Goal: Information Seeking & Learning: Learn about a topic

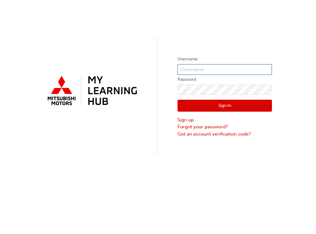
type input "0005001708"
click at [224, 102] on button "Sign In" at bounding box center [224, 106] width 94 height 12
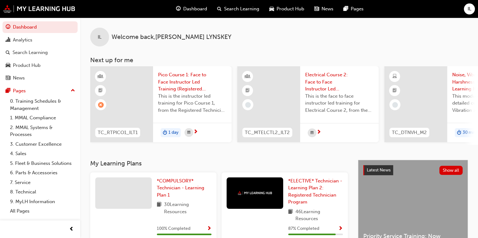
click at [200, 9] on span "Dashboard" at bounding box center [195, 8] width 24 height 7
click at [247, 7] on span "Search Learning" at bounding box center [241, 8] width 35 height 7
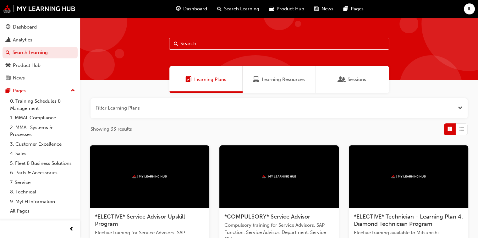
click at [315, 80] on span "Sessions" at bounding box center [357, 79] width 19 height 7
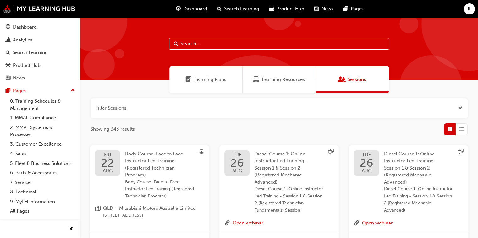
click at [283, 83] on span "Learning Resources" at bounding box center [283, 79] width 43 height 7
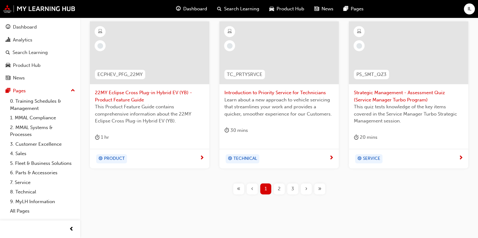
scroll to position [296, 0]
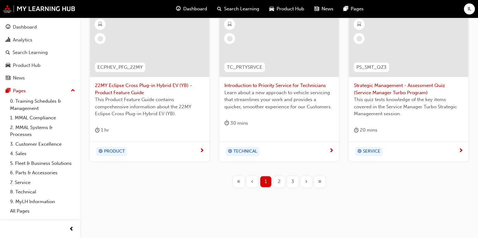
click at [280, 183] on div "2" at bounding box center [279, 181] width 11 height 11
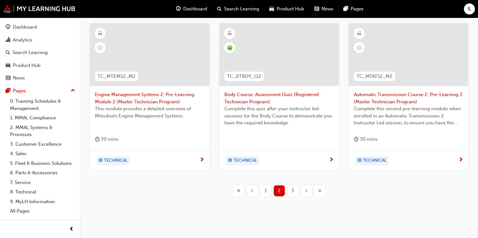
scroll to position [287, 0]
click at [291, 191] on div "3" at bounding box center [292, 190] width 11 height 11
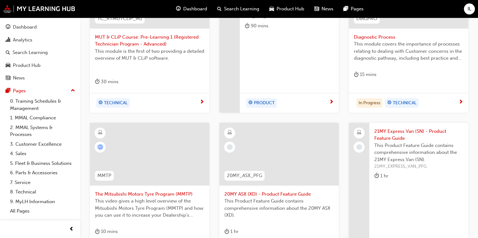
scroll to position [281, 0]
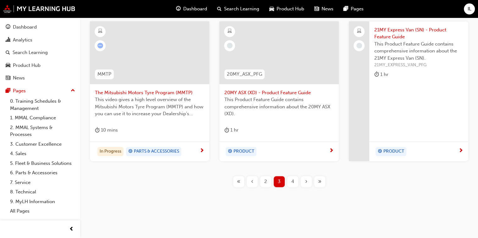
click at [294, 184] on span "4" at bounding box center [292, 181] width 3 height 7
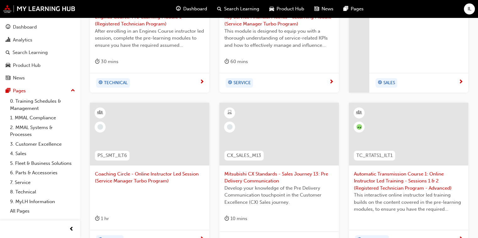
scroll to position [288, 0]
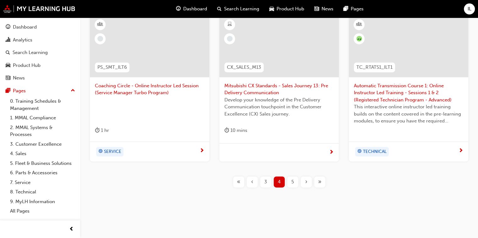
click at [293, 183] on span "5" at bounding box center [292, 182] width 3 height 7
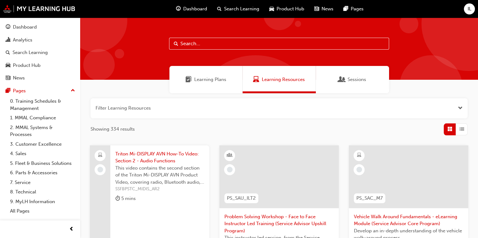
click at [315, 76] on span "Sessions" at bounding box center [357, 79] width 19 height 7
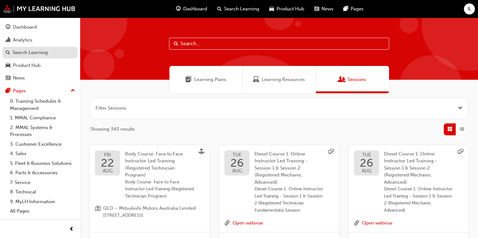
click at [31, 53] on div "Search Learning" at bounding box center [30, 52] width 35 height 7
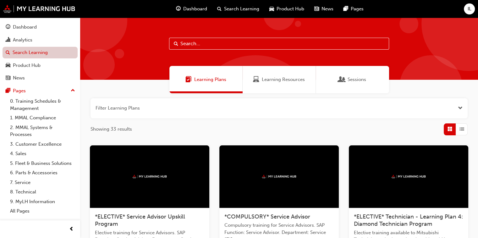
click at [31, 53] on link "Search Learning" at bounding box center [40, 53] width 75 height 12
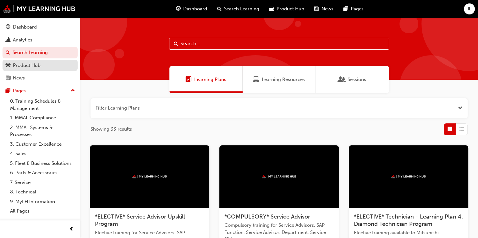
click at [28, 69] on div "Product Hub" at bounding box center [27, 65] width 28 height 7
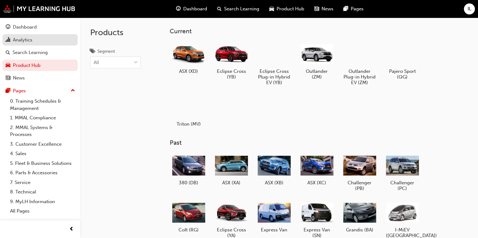
click at [21, 39] on div "Analytics" at bounding box center [22, 39] width 19 height 7
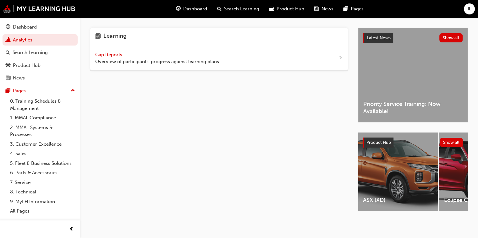
click at [115, 54] on span "Gap Reports" at bounding box center [109, 55] width 28 height 6
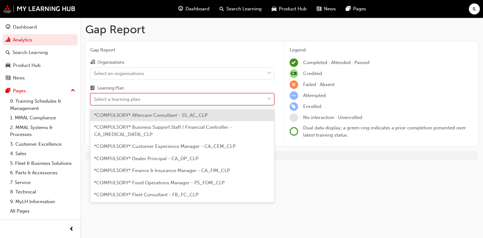
click at [270, 97] on span "down-icon" at bounding box center [269, 99] width 4 height 8
click at [94, 97] on input "Learning Plan option *COMPULSORY* Aftercare Consultant - SS_AC_CLP focused, 1 o…" at bounding box center [94, 99] width 1 height 5
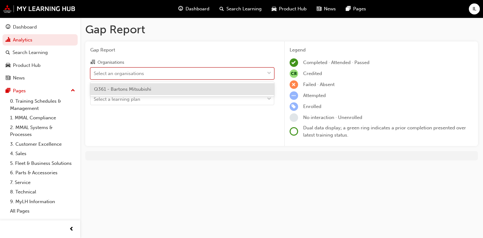
click at [271, 72] on span "down-icon" at bounding box center [269, 73] width 4 height 8
click at [94, 72] on input "Organisations option Q361 - Bartons Mitsubishi focused, 1 of 1. 1 result availa…" at bounding box center [94, 72] width 1 height 5
click at [247, 91] on div "Q361 - Bartons Mitsubishi" at bounding box center [182, 89] width 184 height 12
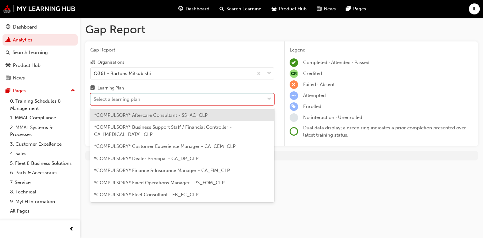
click at [269, 100] on span "down-icon" at bounding box center [269, 99] width 4 height 8
click at [94, 100] on input "Learning Plan option *COMPULSORY* Aftercare Consultant - SS_AC_CLP focused, 1 o…" at bounding box center [94, 99] width 1 height 5
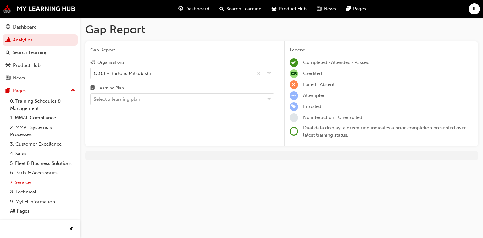
click at [24, 186] on link "7. Service" at bounding box center [43, 183] width 70 height 10
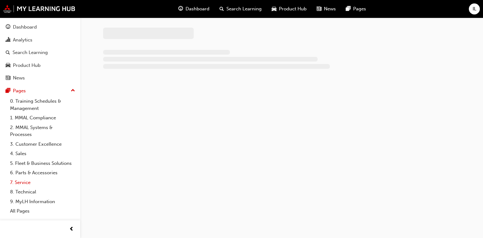
click at [24, 186] on link "7. Service" at bounding box center [43, 183] width 70 height 10
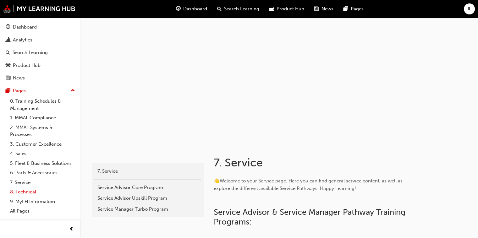
click at [24, 193] on link "8. Technical" at bounding box center [43, 192] width 70 height 10
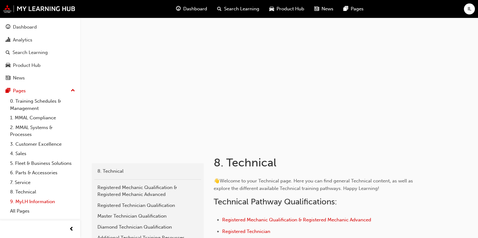
click at [36, 202] on link "9. MyLH Information" at bounding box center [43, 202] width 70 height 10
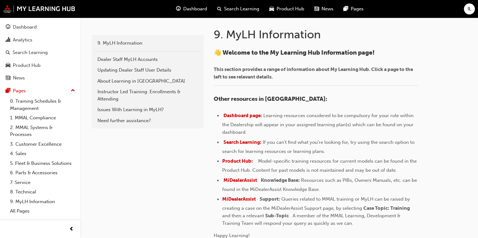
scroll to position [132, 0]
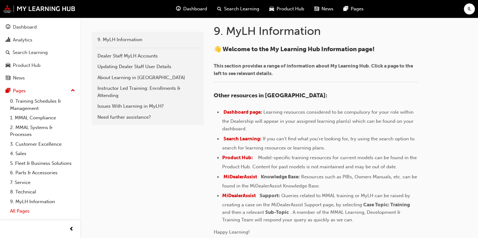
click at [27, 212] on link "All Pages" at bounding box center [43, 212] width 70 height 10
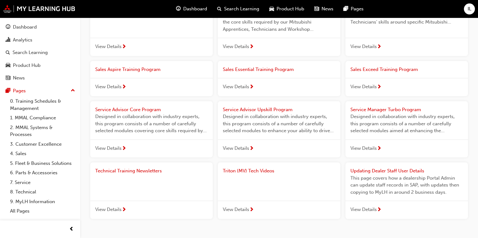
scroll to position [660, 0]
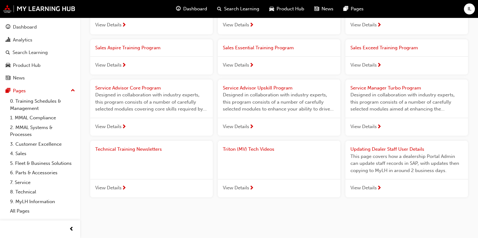
click at [256, 151] on span "Triton (MV) Tech Videos" at bounding box center [249, 150] width 52 height 6
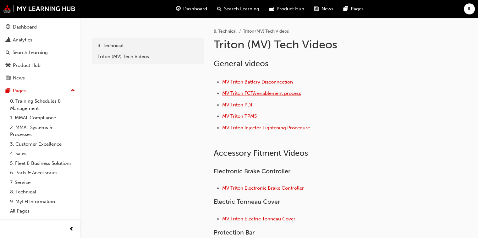
click at [266, 93] on span "MV Triton FCTA enablement process" at bounding box center [261, 94] width 79 height 6
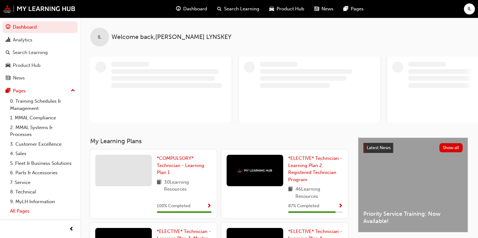
click at [21, 212] on link "All Pages" at bounding box center [43, 212] width 70 height 10
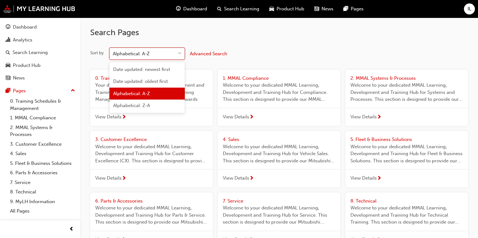
click at [116, 54] on div "Alphabetical: A-Z" at bounding box center [131, 53] width 37 height 7
click at [114, 54] on input "Sort by option Alphabetical: A-Z focused, 3 of 4. 4 results available. Use Up a…" at bounding box center [113, 53] width 1 height 5
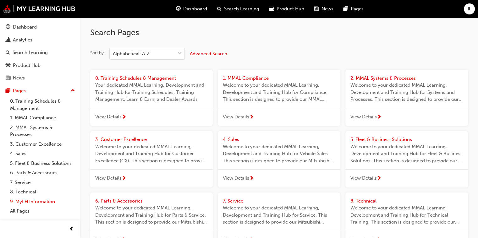
click at [28, 201] on link "9. MyLH Information" at bounding box center [43, 202] width 70 height 10
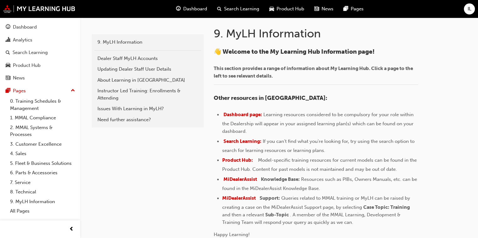
scroll to position [149, 0]
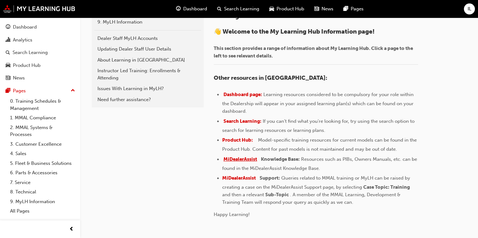
click at [241, 158] on span "MiDealerAssist" at bounding box center [241, 160] width 34 height 6
